Goal: Task Accomplishment & Management: Complete application form

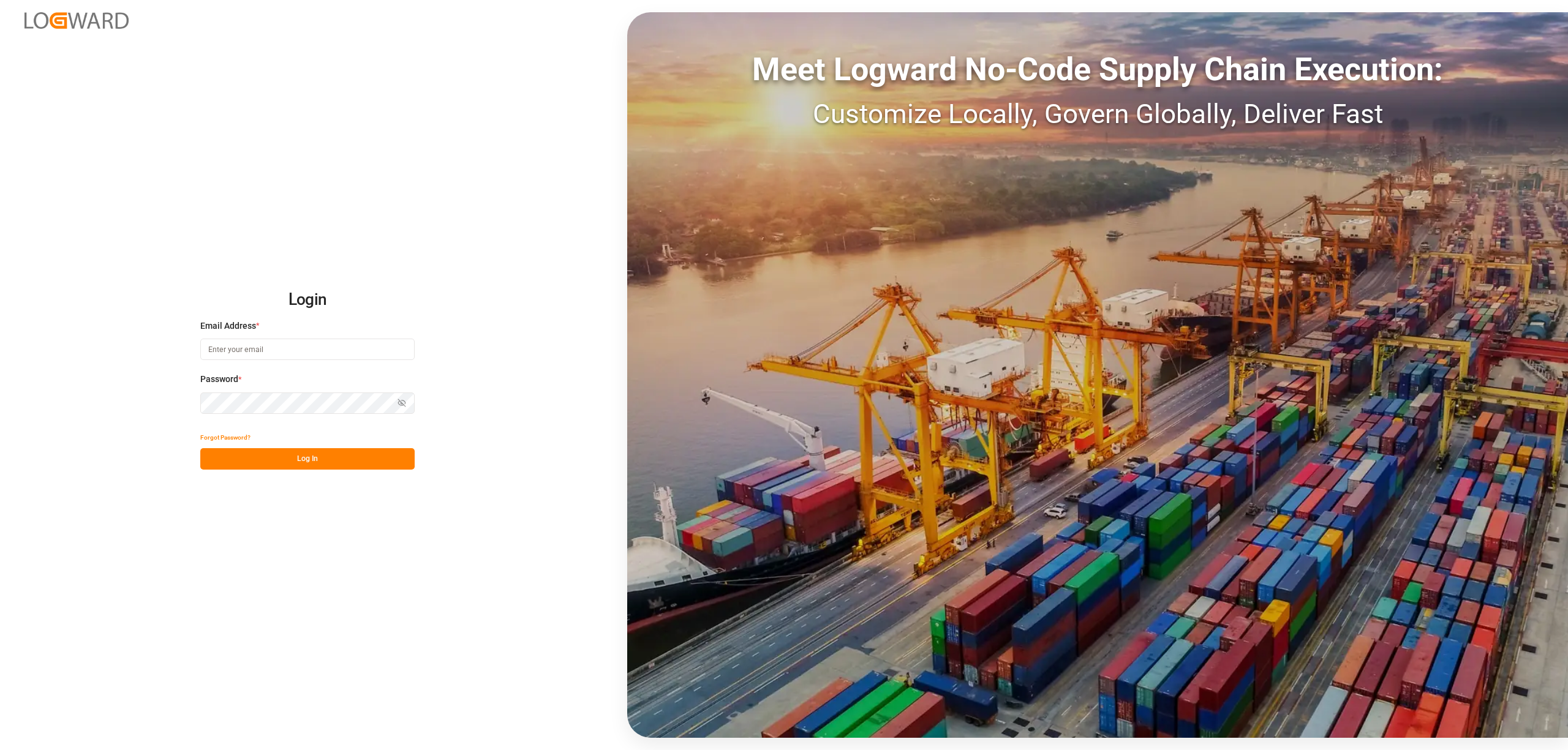
drag, startPoint x: 270, startPoint y: 355, endPoint x: 279, endPoint y: 355, distance: 9.0
click at [270, 355] on input at bounding box center [308, 349] width 214 height 21
type input "[EMAIL_ADDRESS][PERSON_NAME][DOMAIN_NAME]"
click at [0, 364] on div "Login Email Address * [EMAIL_ADDRESS][PERSON_NAME][DOMAIN_NAME] Password * Show…" at bounding box center [784, 375] width 1568 height 750
drag, startPoint x: 236, startPoint y: 349, endPoint x: 88, endPoint y: 348, distance: 148.0
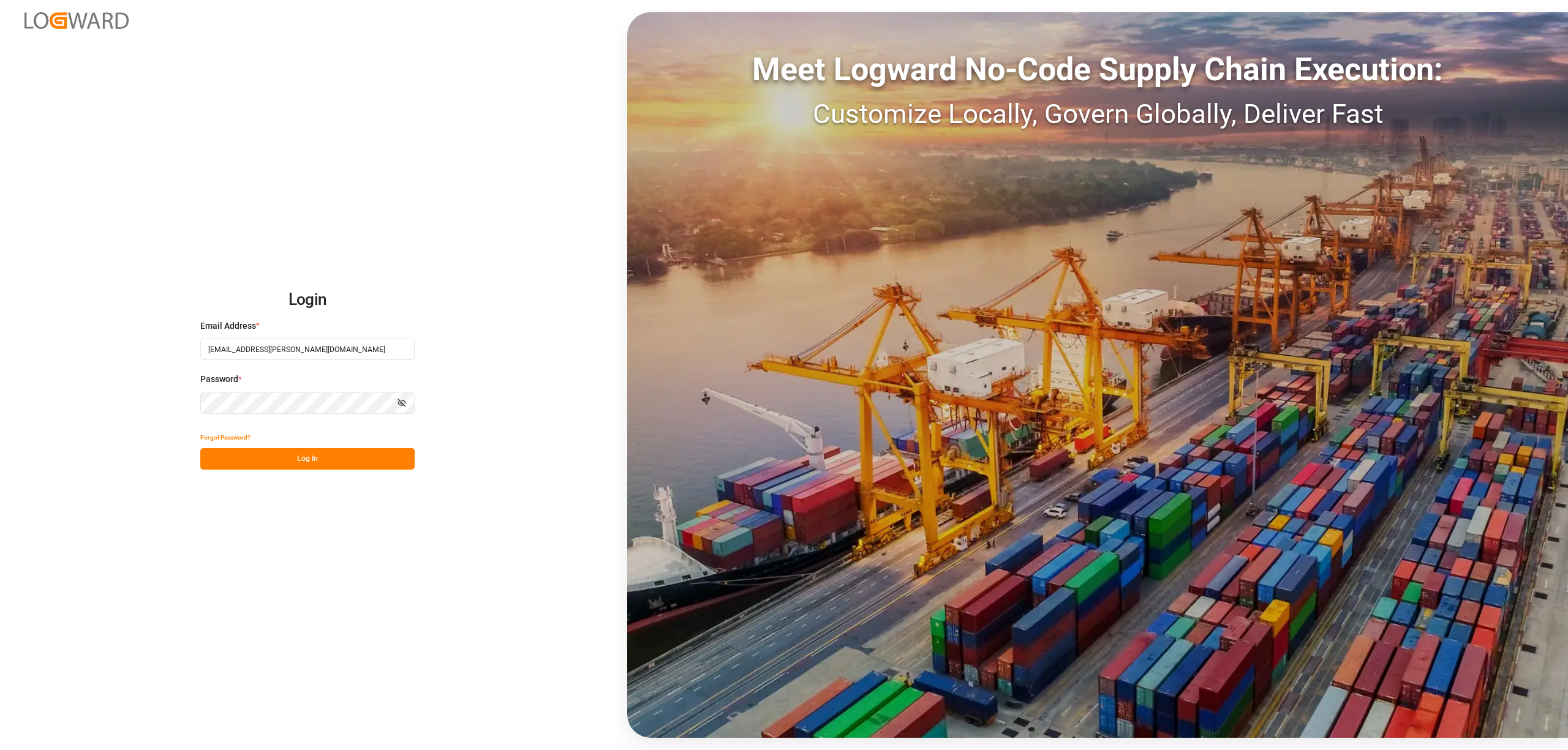
click at [88, 348] on div "Login Email Address * [EMAIL_ADDRESS][PERSON_NAME][DOMAIN_NAME] Password * Show…" at bounding box center [784, 375] width 1568 height 750
click at [52, 384] on div "Login Email Address * [EMAIL_ADDRESS][PERSON_NAME][DOMAIN_NAME] Password * Show…" at bounding box center [784, 375] width 1568 height 750
click at [330, 460] on button "Log In" at bounding box center [308, 459] width 214 height 21
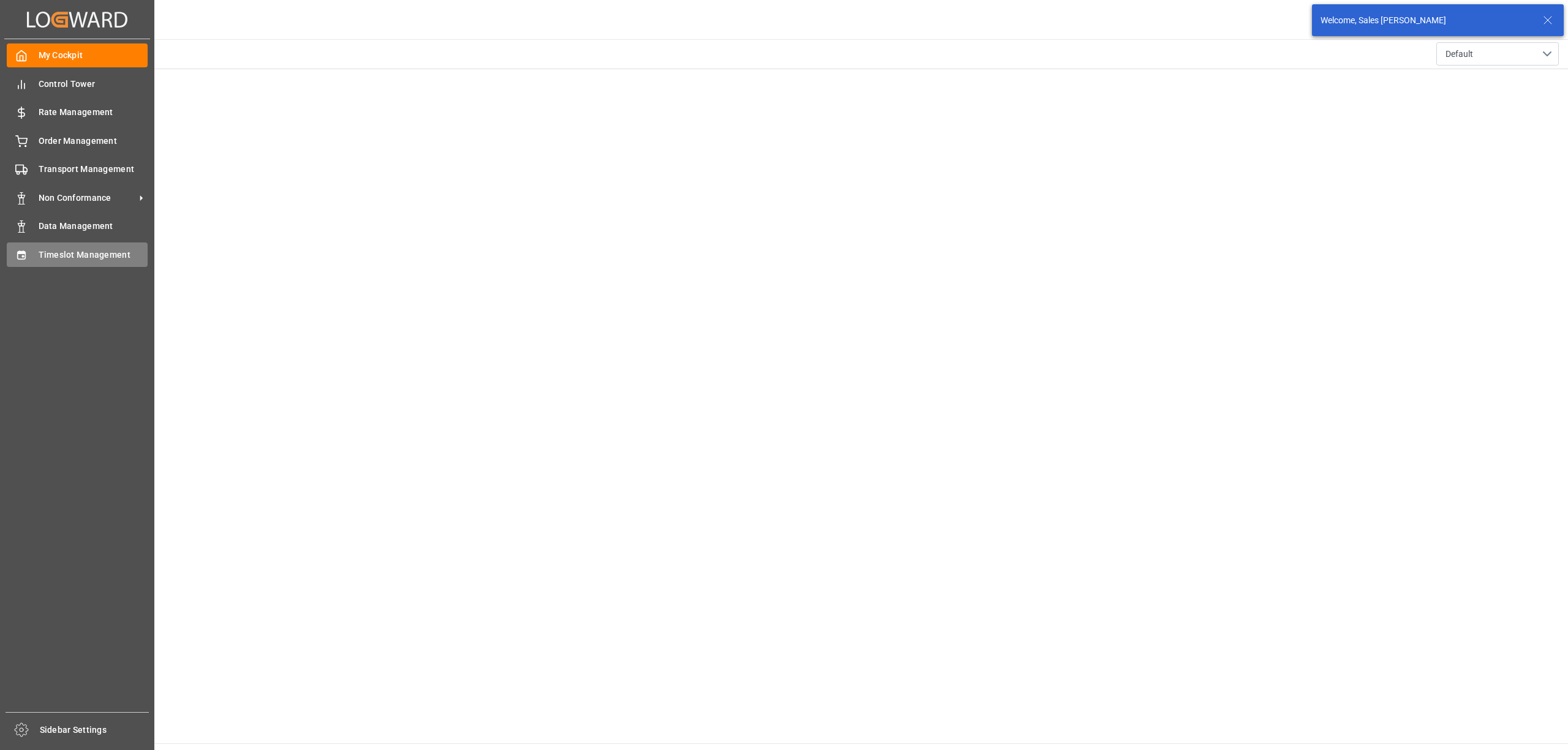
click at [18, 258] on icon at bounding box center [21, 255] width 12 height 12
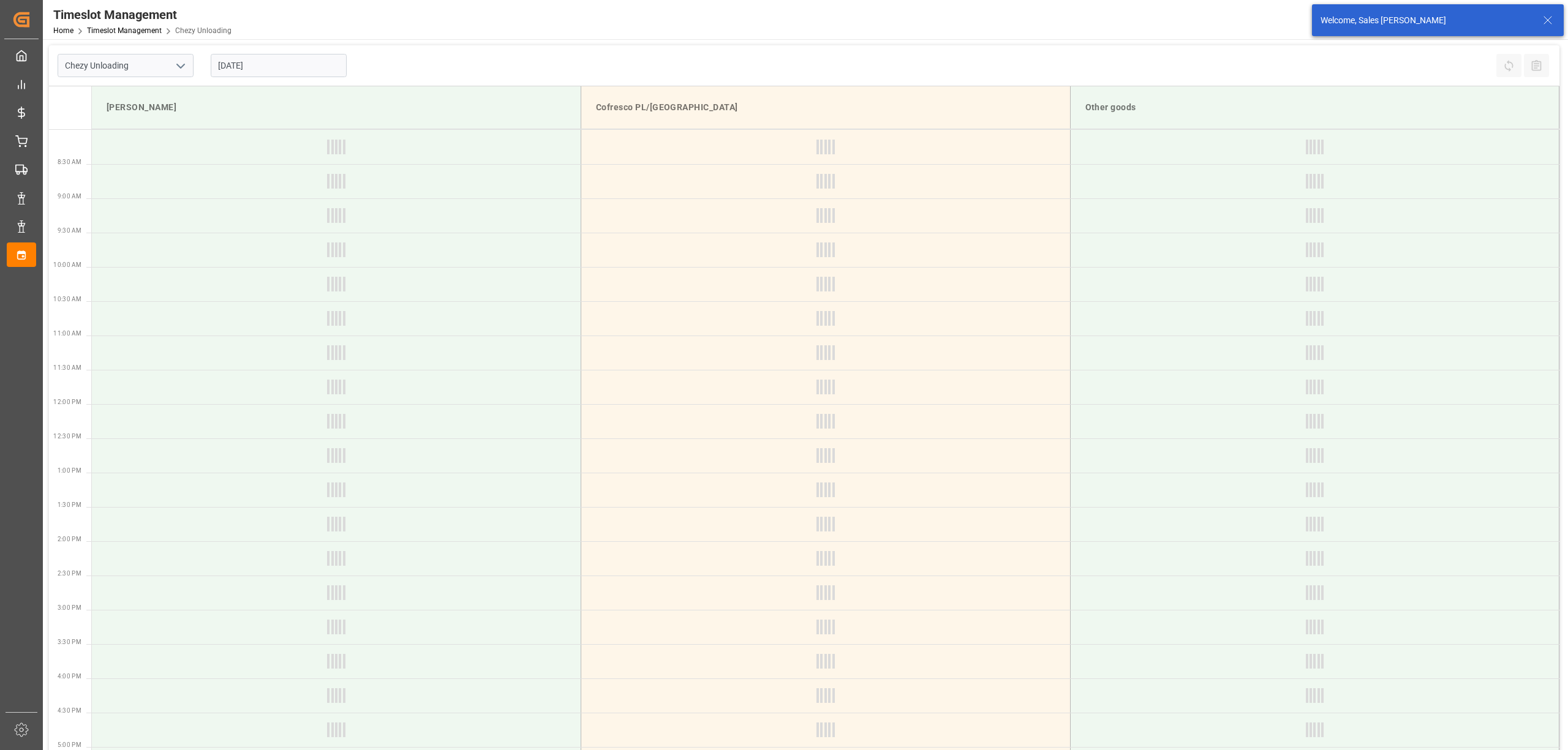
type input "Chezy Unloading"
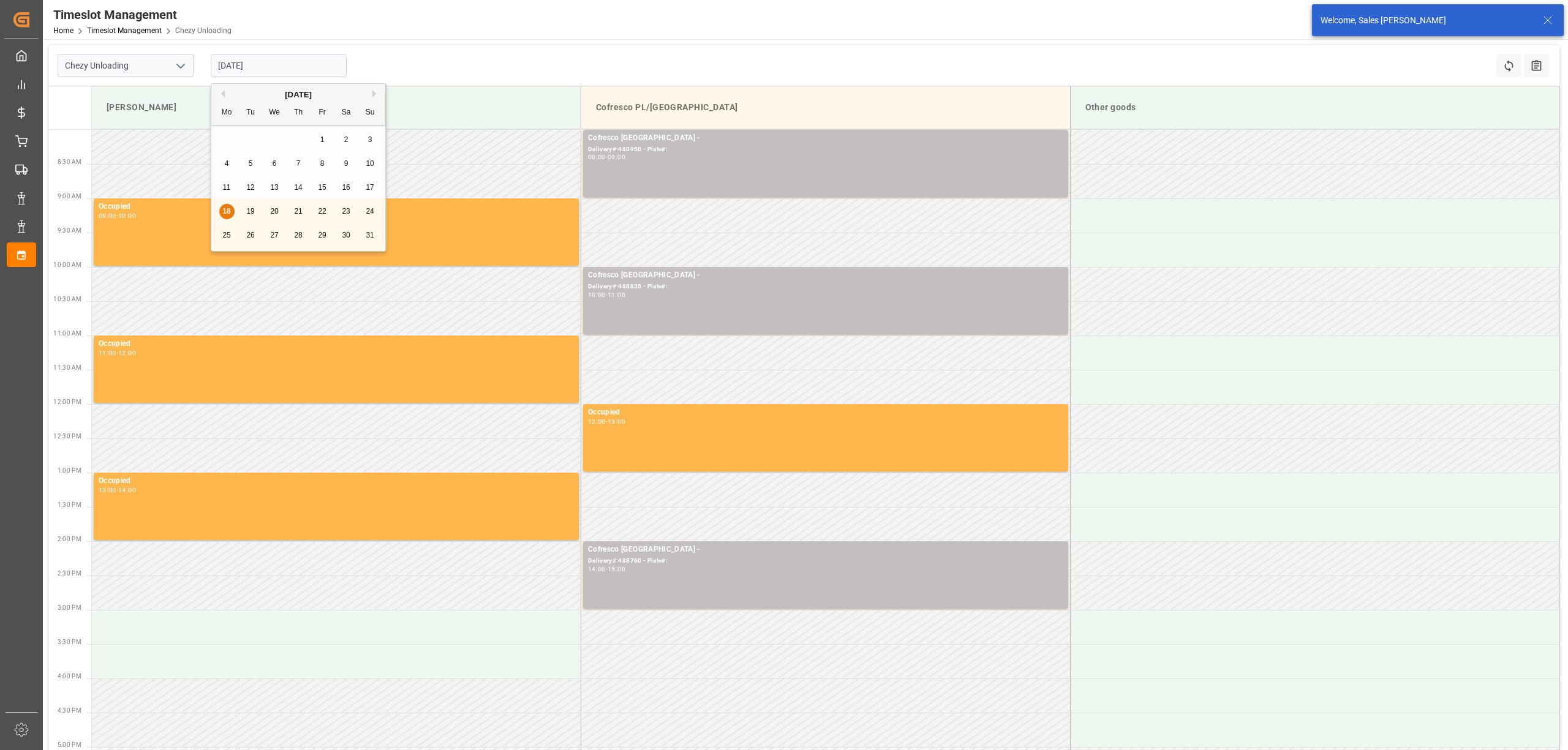
click at [258, 70] on input "[DATE]" at bounding box center [279, 65] width 136 height 23
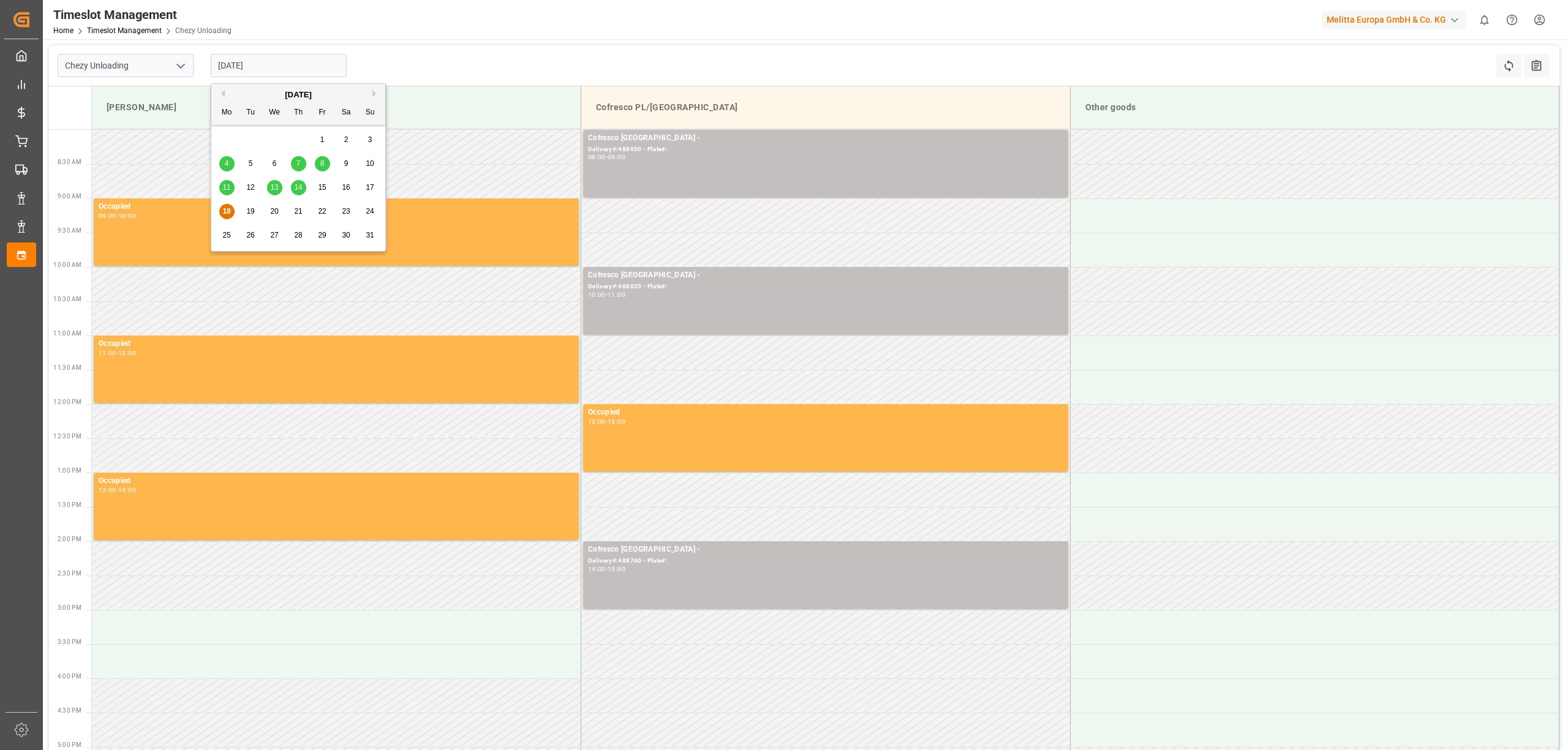
click at [248, 212] on span "19" at bounding box center [250, 211] width 8 height 8
type input "[DATE]"
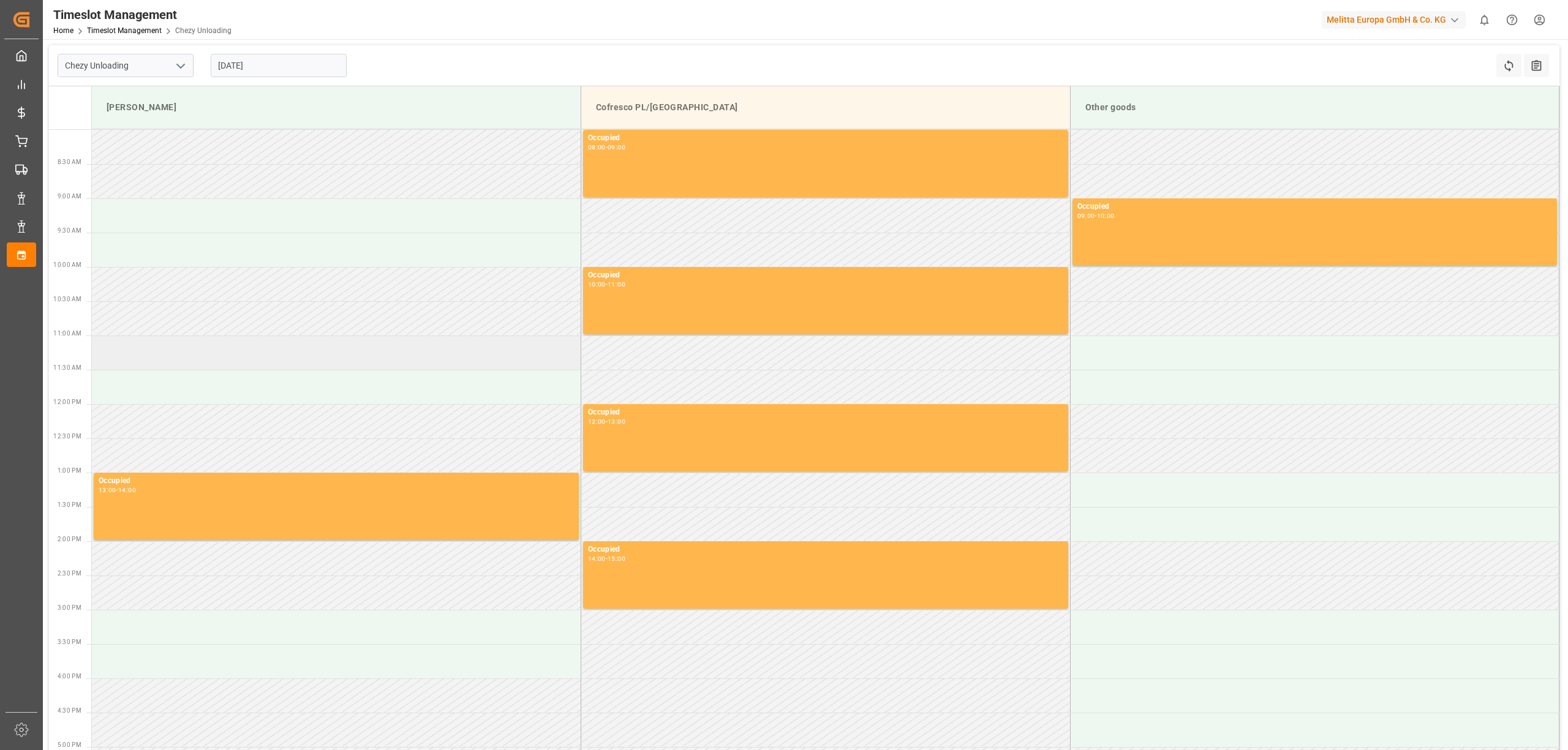
click at [206, 348] on td at bounding box center [336, 353] width 489 height 34
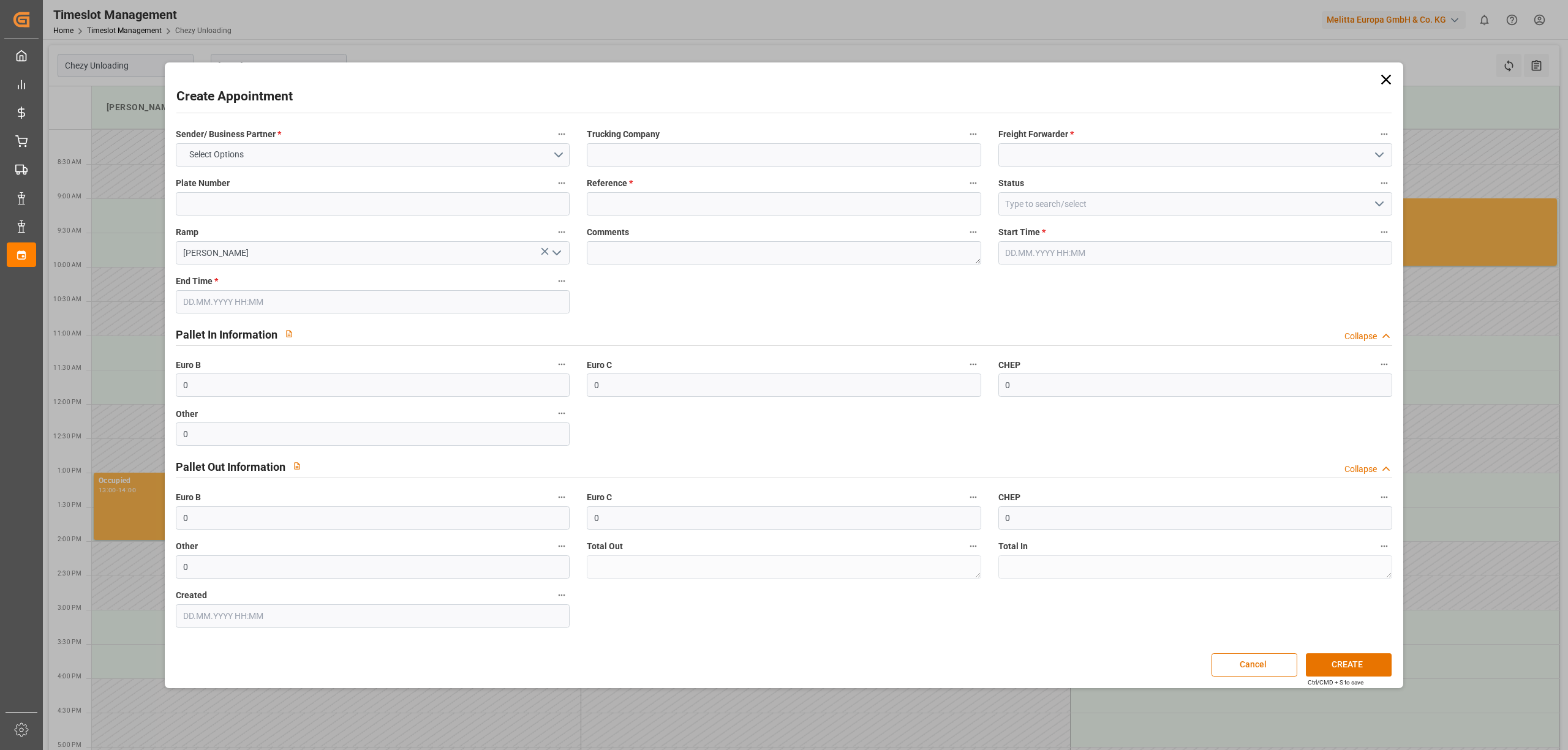
type input "[DATE] 11:00"
type input "[DATE] 12:00"
drag, startPoint x: 1386, startPoint y: 74, endPoint x: 240, endPoint y: 211, distance: 1154.2
click at [1386, 74] on icon at bounding box center [1386, 79] width 17 height 17
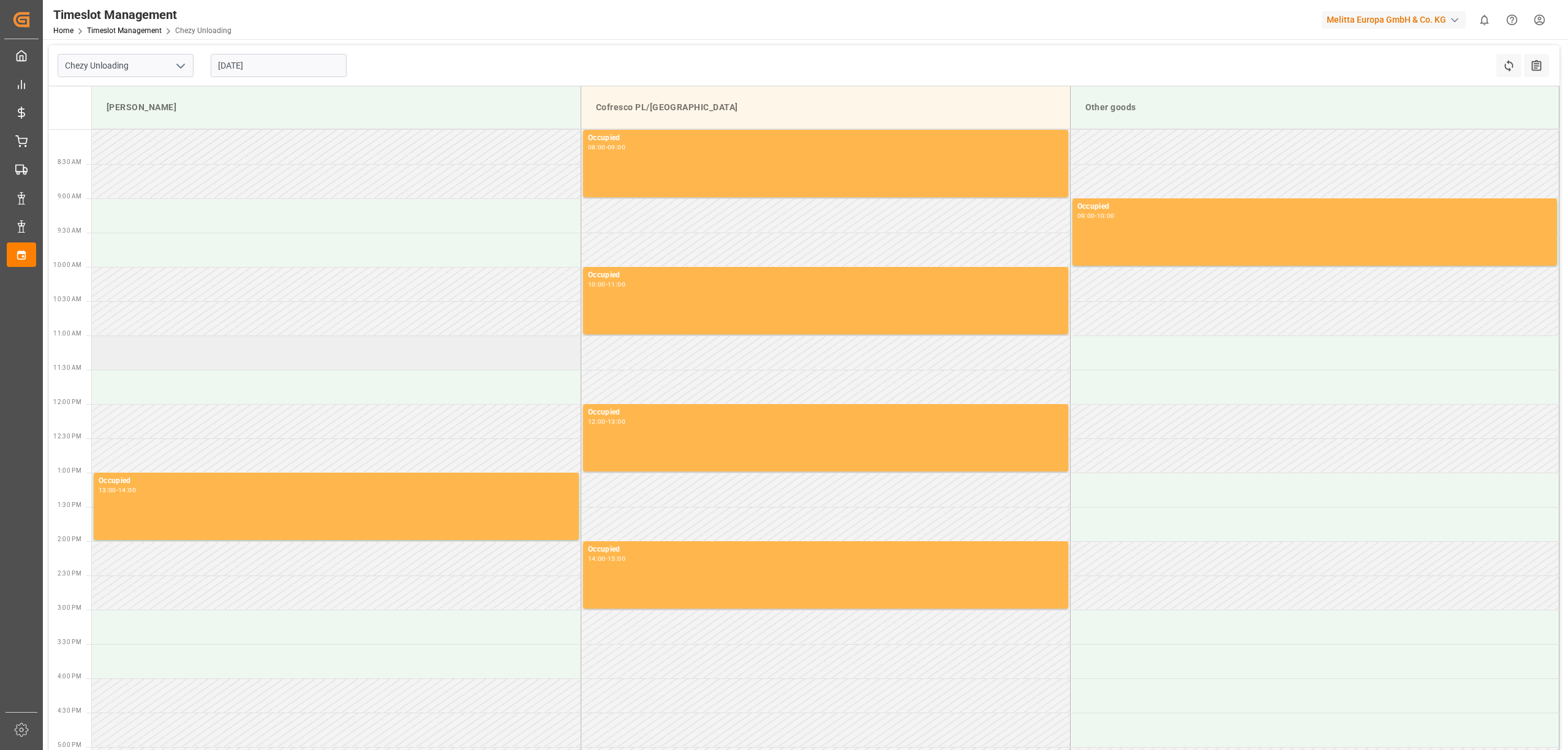
click at [189, 349] on td at bounding box center [336, 353] width 489 height 34
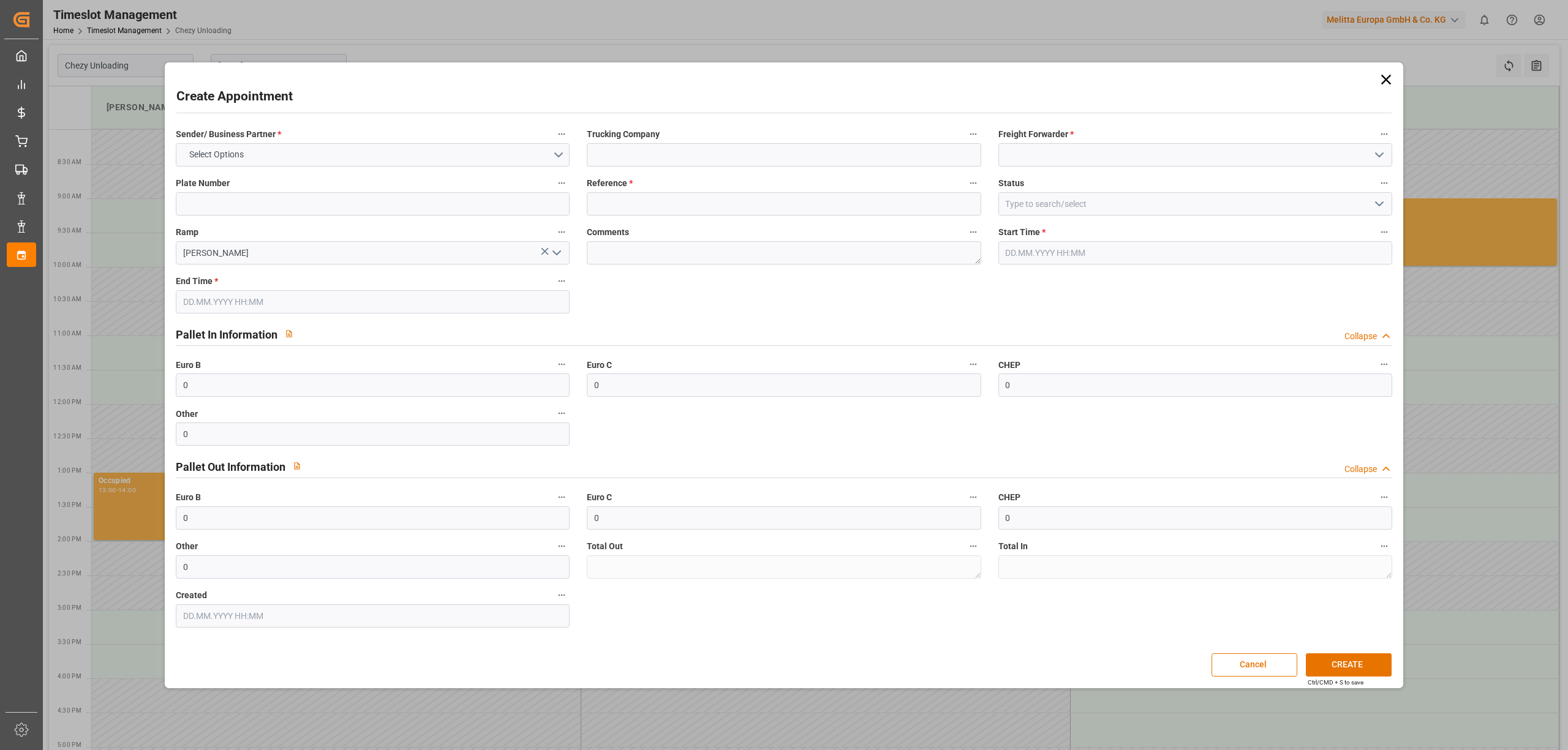
type input "[DATE] 11:00"
type input "[DATE] 12:00"
click at [1174, 158] on input at bounding box center [1194, 155] width 393 height 23
type input "[PERSON_NAME]"
click at [1049, 196] on div "Sender/ Business Partner * Select Options Trucking Company Freight Forwarder * …" at bounding box center [783, 377] width 1233 height 510
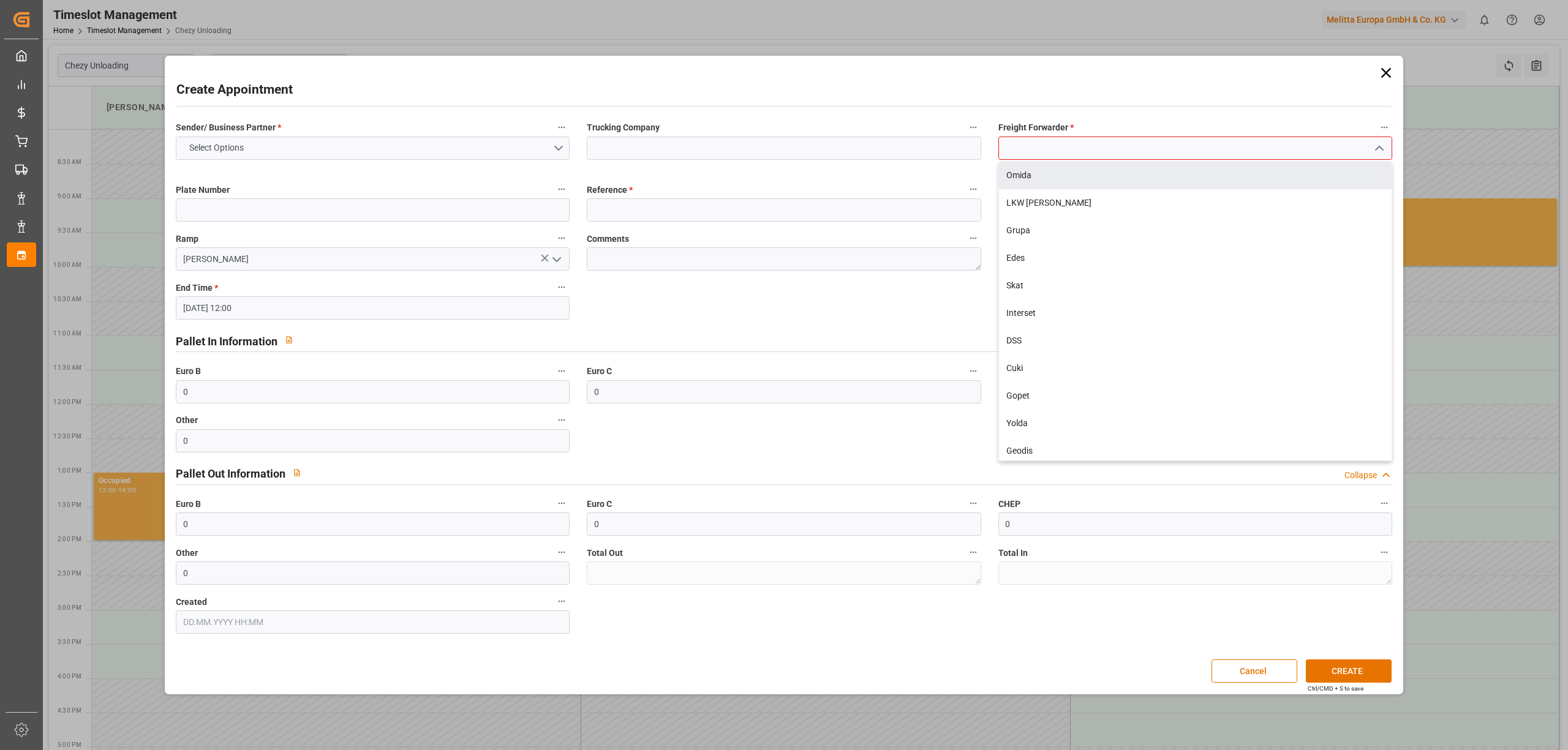
click at [1067, 150] on input at bounding box center [1194, 148] width 393 height 23
click at [1052, 180] on div "[PERSON_NAME]" at bounding box center [1195, 176] width 393 height 28
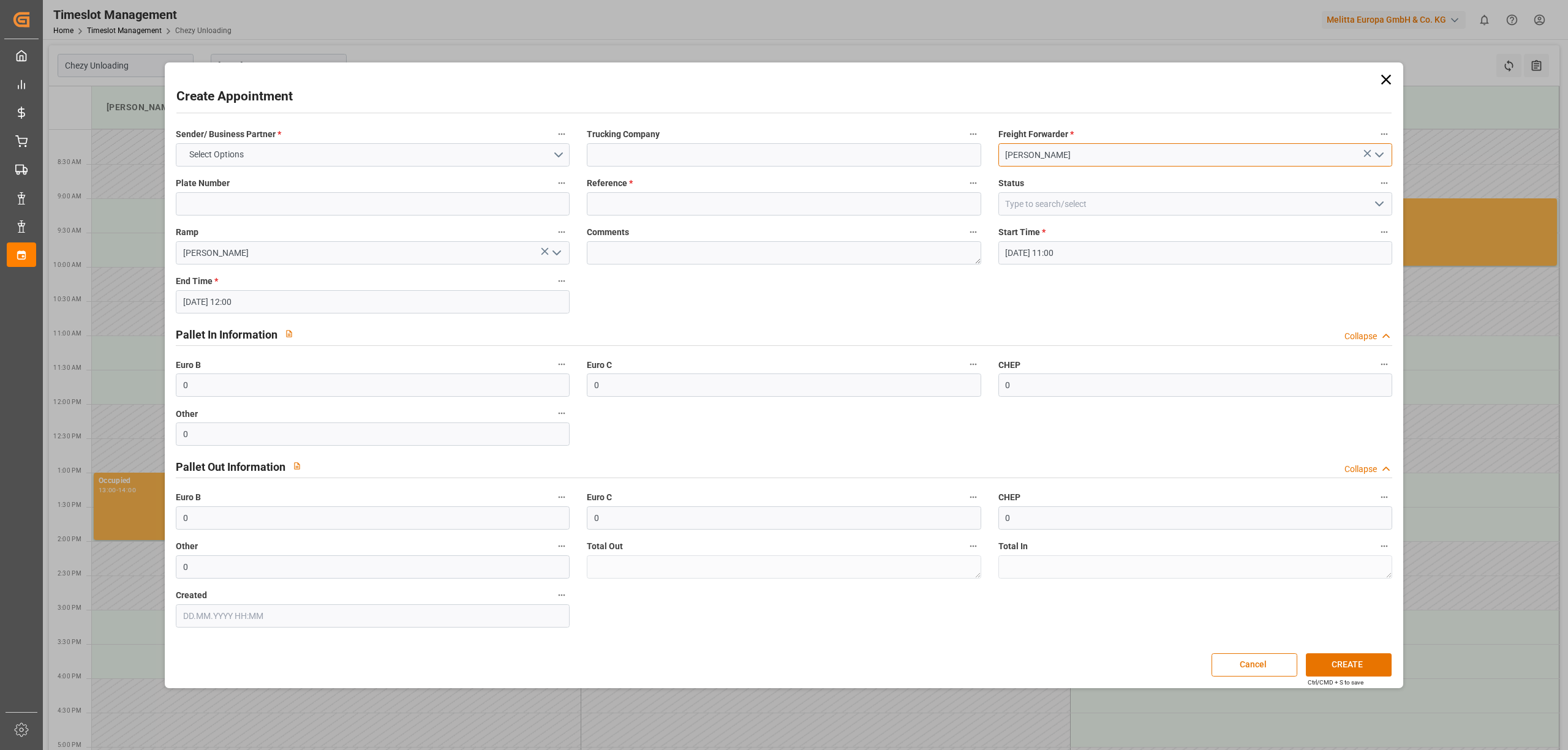
type input "[PERSON_NAME]"
click at [784, 204] on input at bounding box center [783, 204] width 393 height 23
type input "488950"
click at [470, 150] on button "Select Options" at bounding box center [372, 155] width 393 height 23
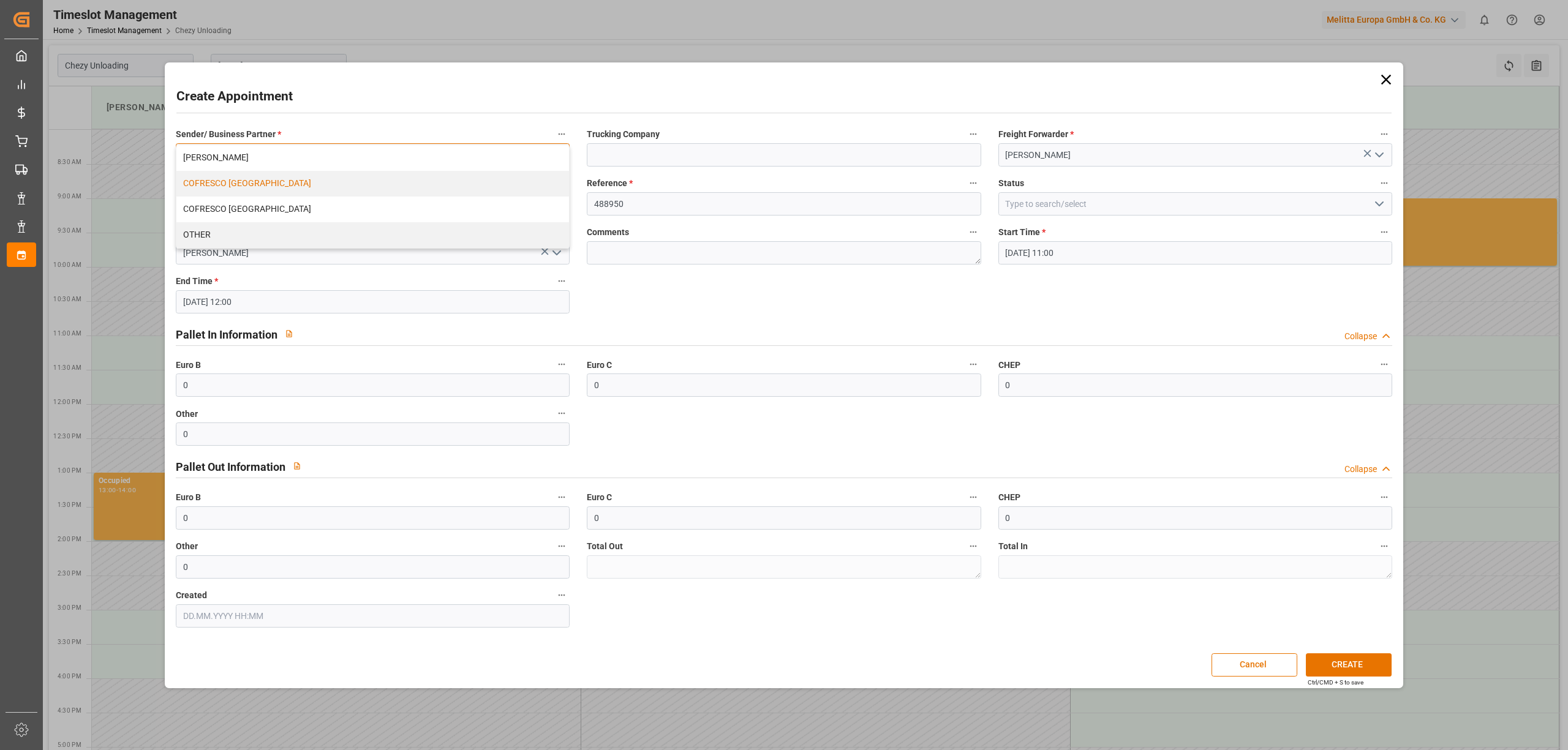
click at [311, 186] on div "COFRESCO [GEOGRAPHIC_DATA]" at bounding box center [373, 183] width 393 height 25
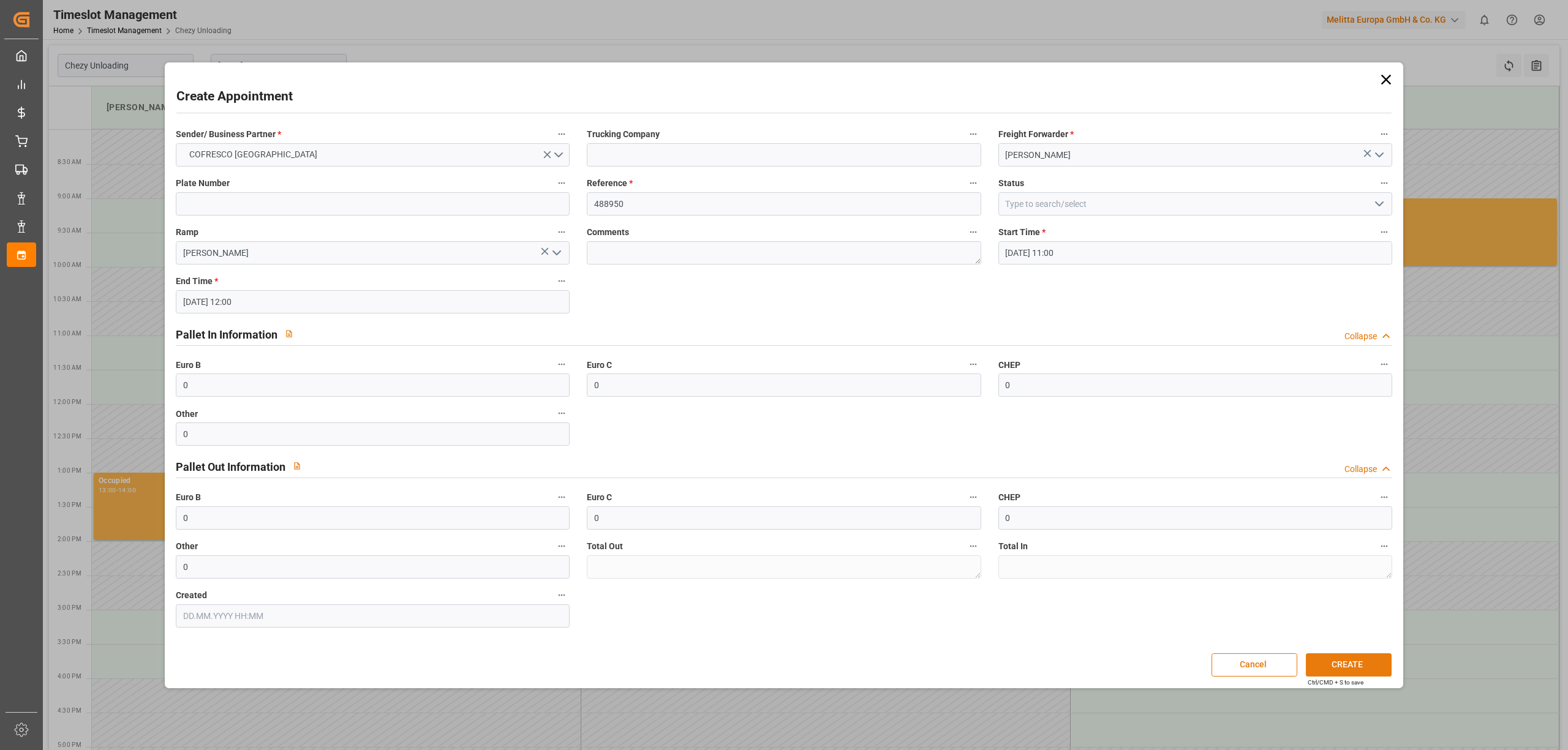
click at [1352, 667] on button "CREATE" at bounding box center [1348, 665] width 86 height 23
